Goal: Navigation & Orientation: Find specific page/section

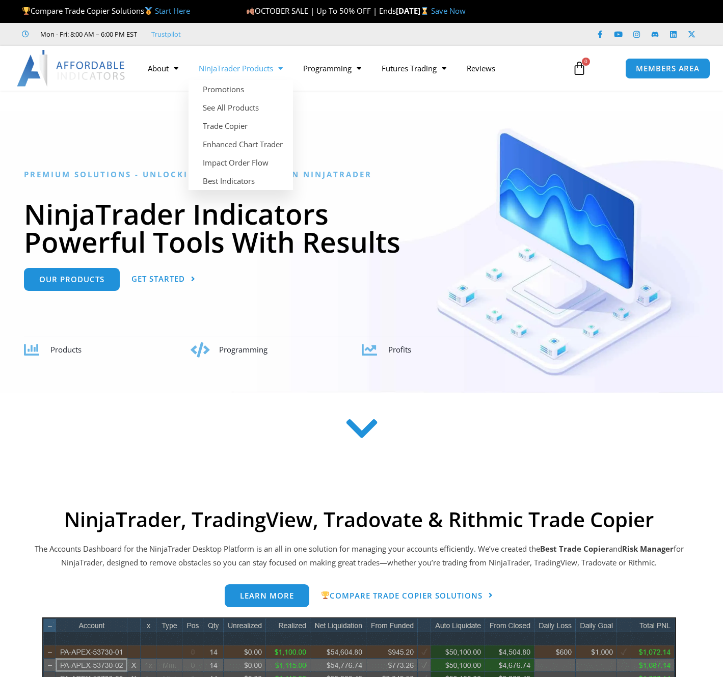
drag, startPoint x: 0, startPoint y: 0, endPoint x: 265, endPoint y: 71, distance: 274.7
click at [265, 71] on link "NinjaTrader Products" at bounding box center [240, 68] width 104 height 23
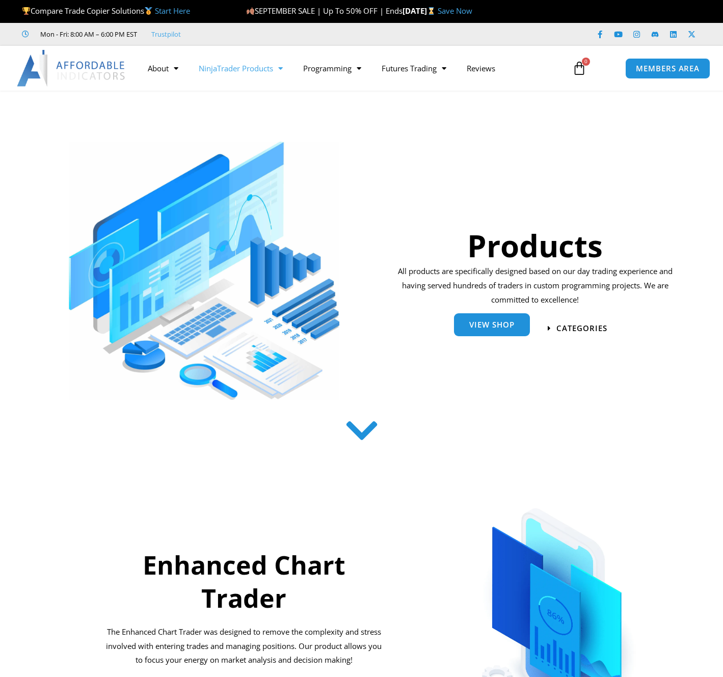
click at [508, 322] on span "View Shop" at bounding box center [491, 325] width 45 height 8
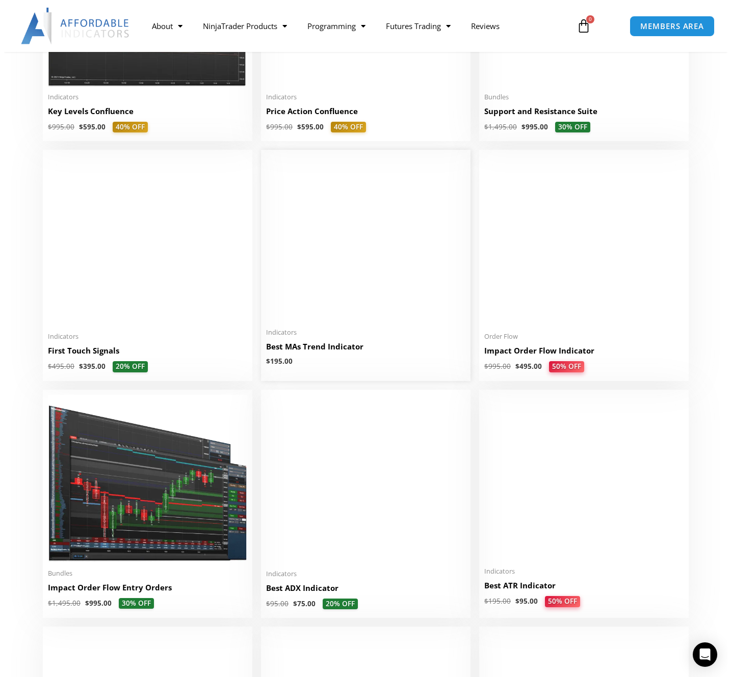
scroll to position [1766, 0]
